Goal: Find specific page/section: Find specific page/section

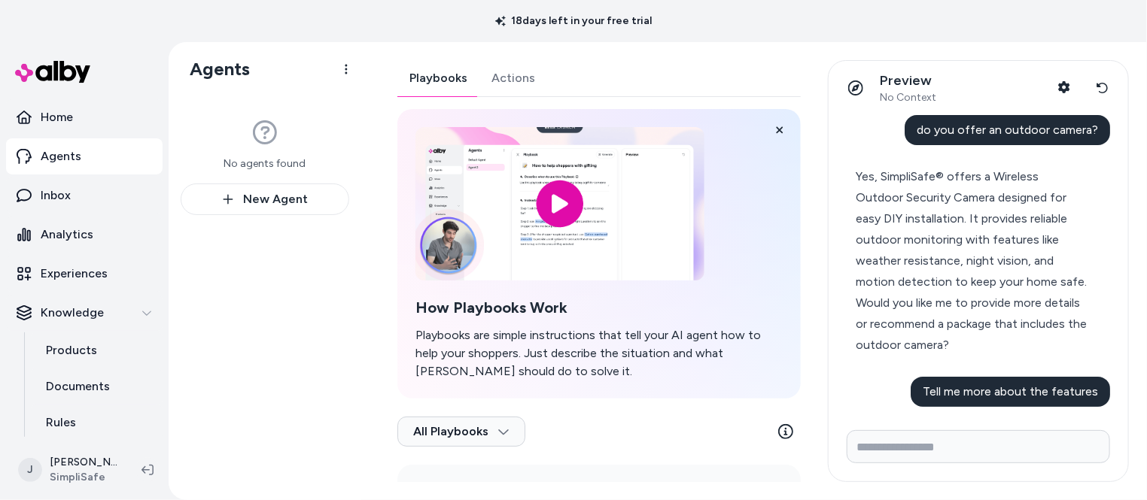
scroll to position [21773, 0]
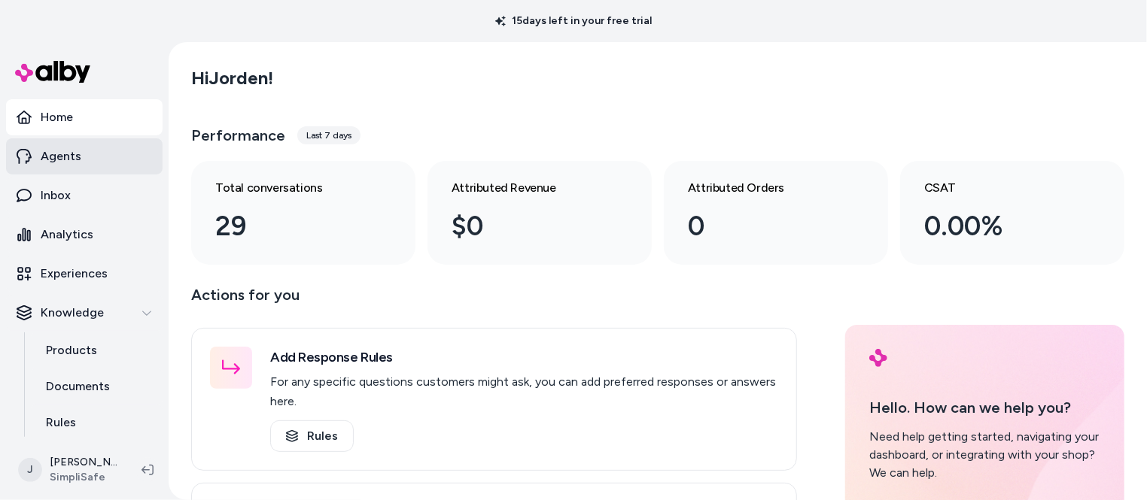
click at [55, 159] on p "Agents" at bounding box center [61, 156] width 41 height 18
